Goal: Task Accomplishment & Management: Use online tool/utility

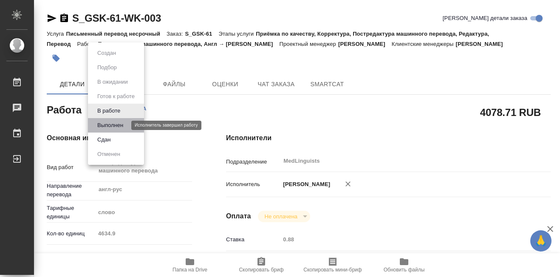
click at [116, 125] on button "Выполнен" at bounding box center [110, 125] width 31 height 9
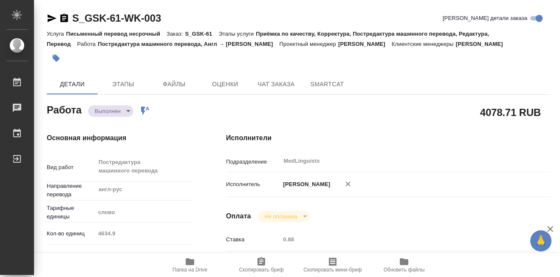
type textarea "x"
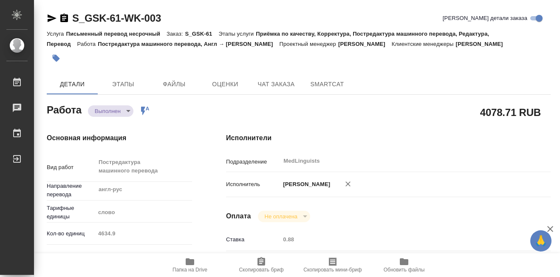
type textarea "x"
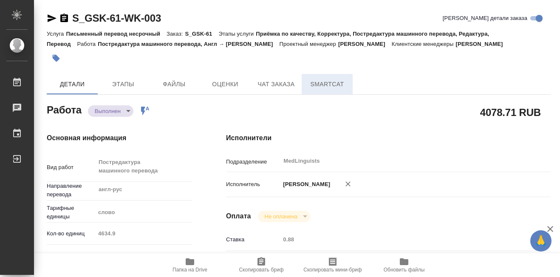
type textarea "x"
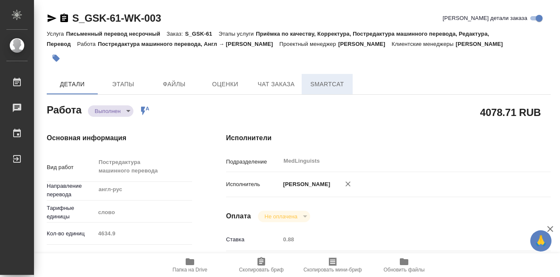
click at [326, 89] on span "SmartCat" at bounding box center [327, 84] width 41 height 11
type textarea "x"
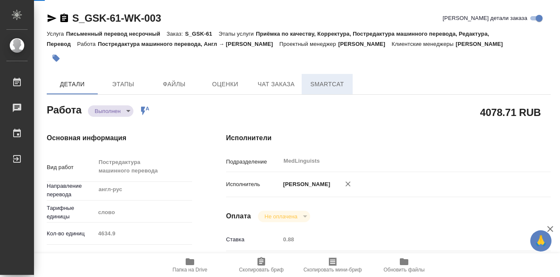
type textarea "x"
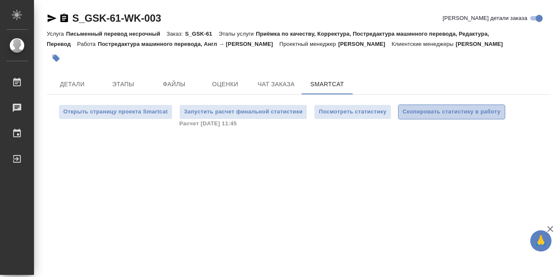
click at [408, 110] on span "Скопировать статистику в работу" at bounding box center [452, 112] width 98 height 10
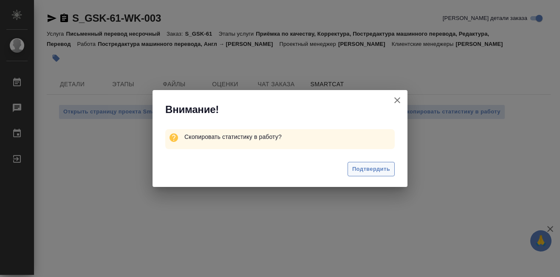
click at [365, 171] on span "Подтвердить" at bounding box center [371, 169] width 38 height 10
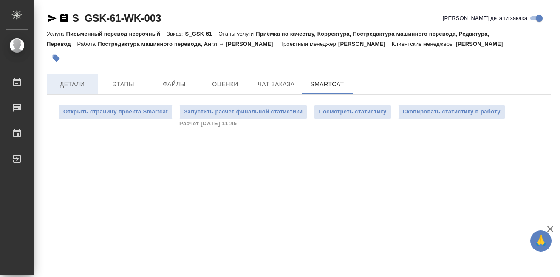
click at [68, 82] on span "Детали" at bounding box center [72, 84] width 41 height 11
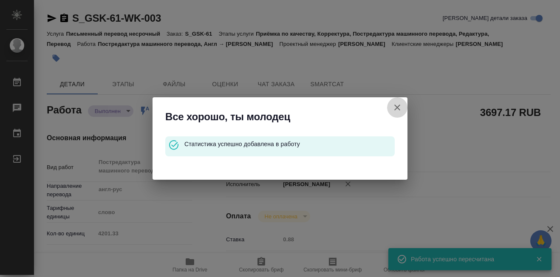
click at [396, 105] on icon "button" at bounding box center [397, 107] width 10 height 10
type textarea "x"
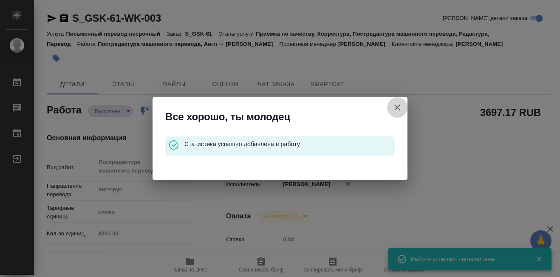
type textarea "x"
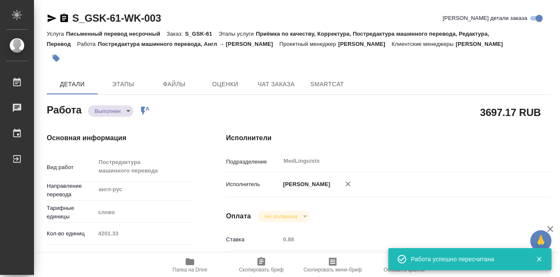
type textarea "x"
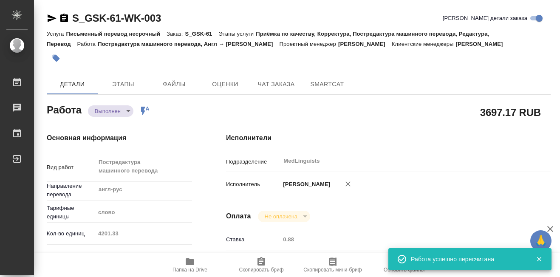
type textarea "x"
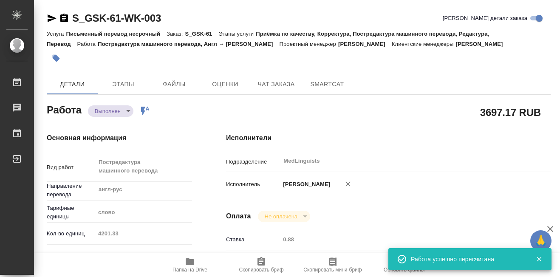
type textarea "x"
